Goal: Check status: Check status

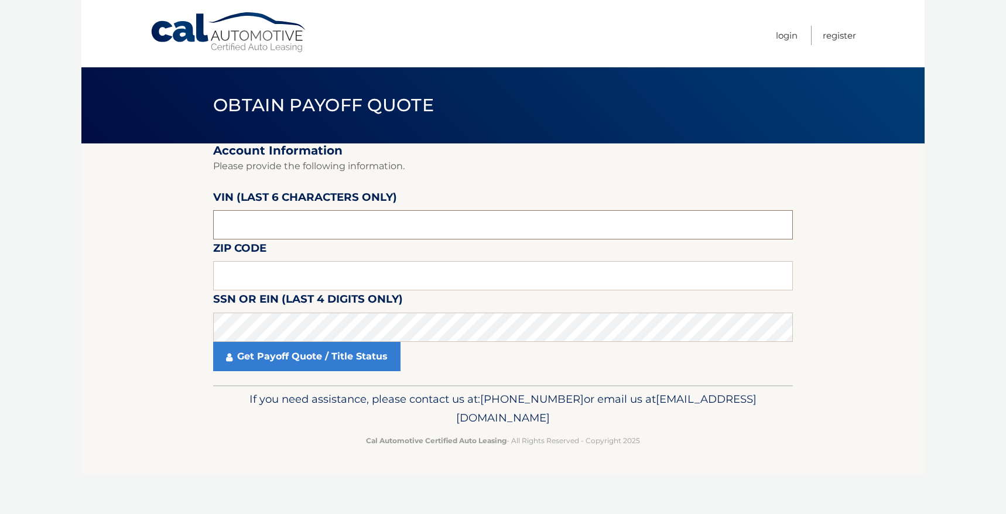
click at [329, 227] on input "text" at bounding box center [503, 224] width 580 height 29
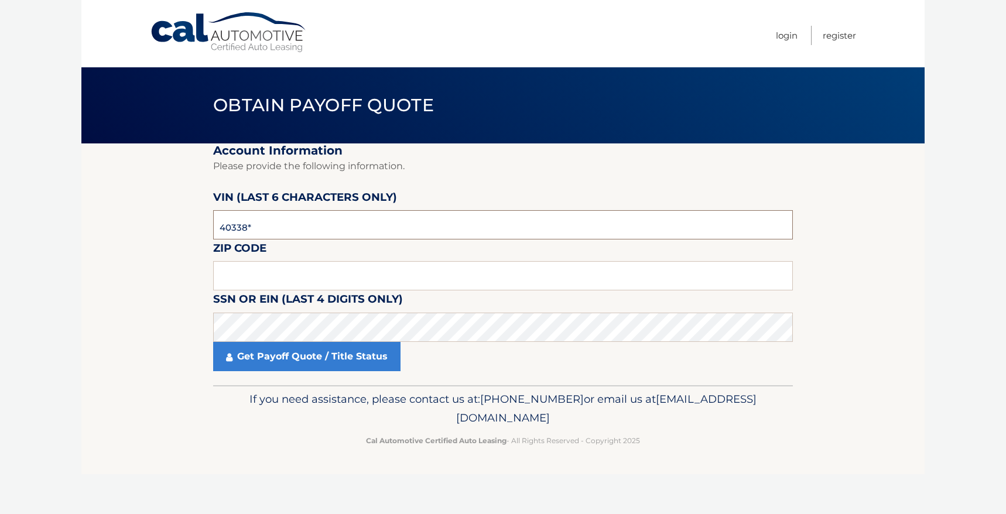
type input "403381"
click at [368, 285] on input "text" at bounding box center [503, 275] width 580 height 29
type input "14020"
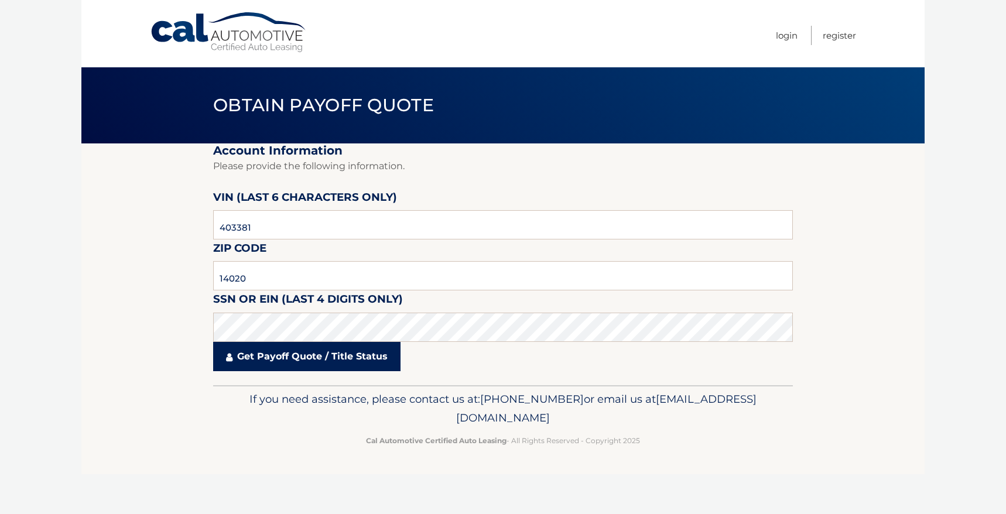
click at [351, 356] on link "Get Payoff Quote / Title Status" at bounding box center [306, 356] width 187 height 29
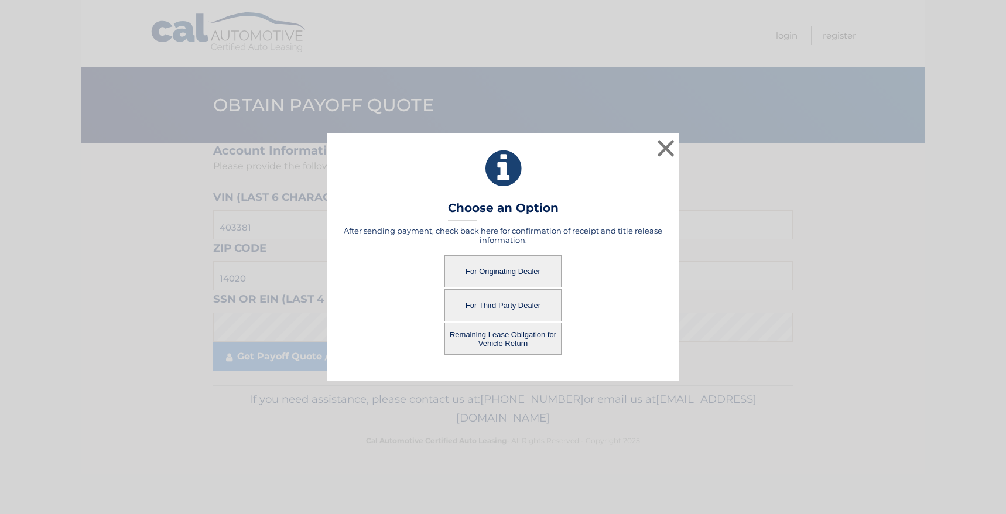
click at [504, 344] on button "Remaining Lease Obligation for Vehicle Return" at bounding box center [503, 339] width 117 height 32
click at [503, 306] on button "For Third Party Dealer" at bounding box center [503, 305] width 117 height 32
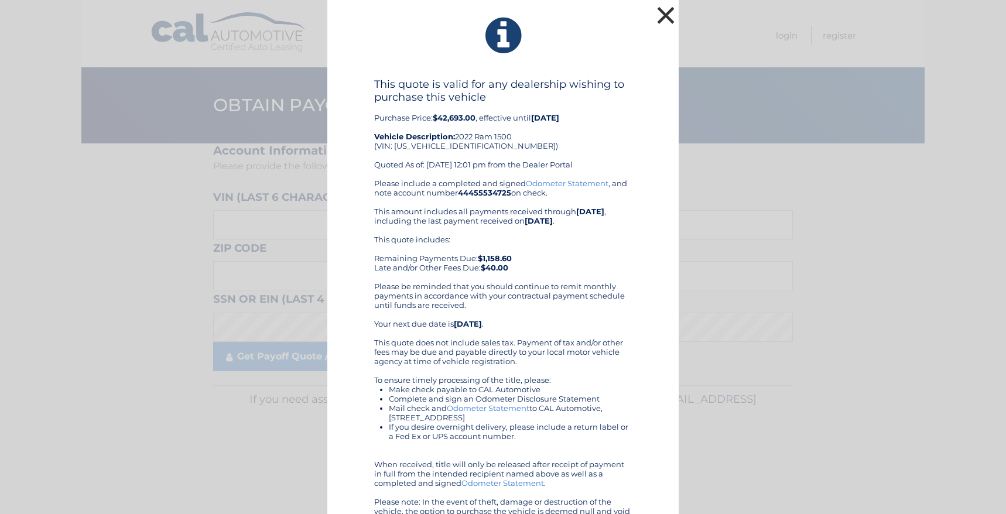
click at [661, 18] on button "×" at bounding box center [665, 15] width 23 height 23
